Goal: Task Accomplishment & Management: Manage account settings

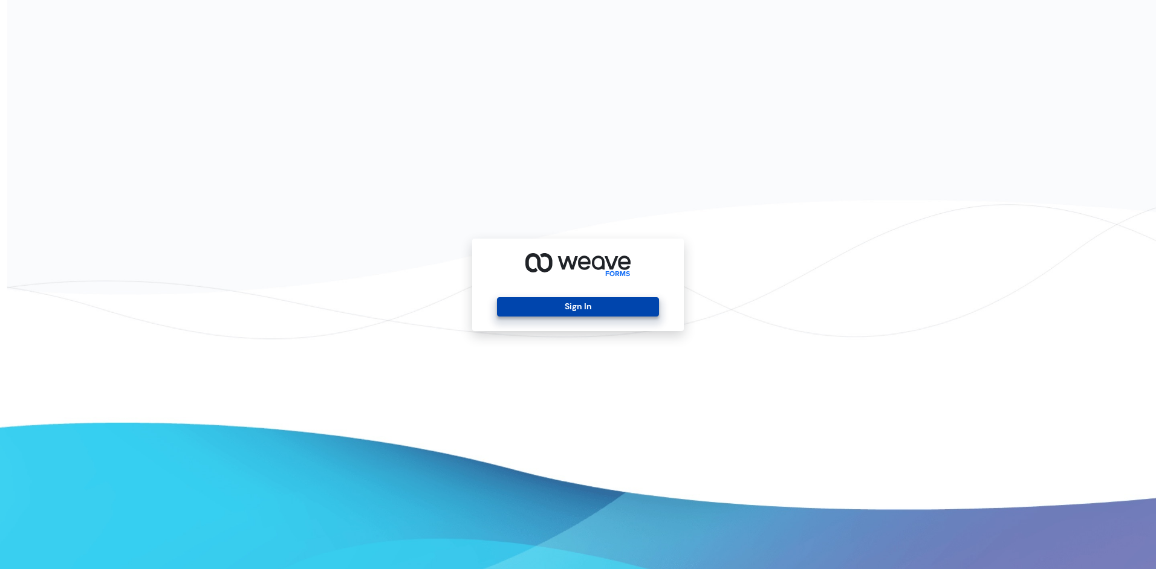
click at [612, 308] on button "Sign In" at bounding box center [577, 306] width 161 height 19
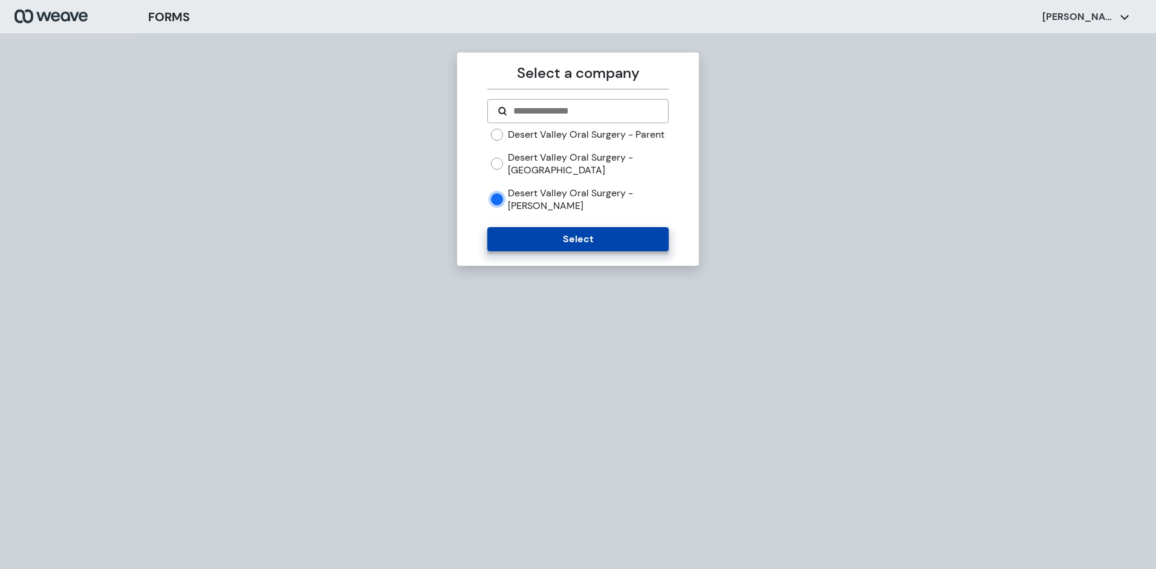
click at [537, 251] on button "Select" at bounding box center [577, 239] width 181 height 24
